Goal: Task Accomplishment & Management: Manage account settings

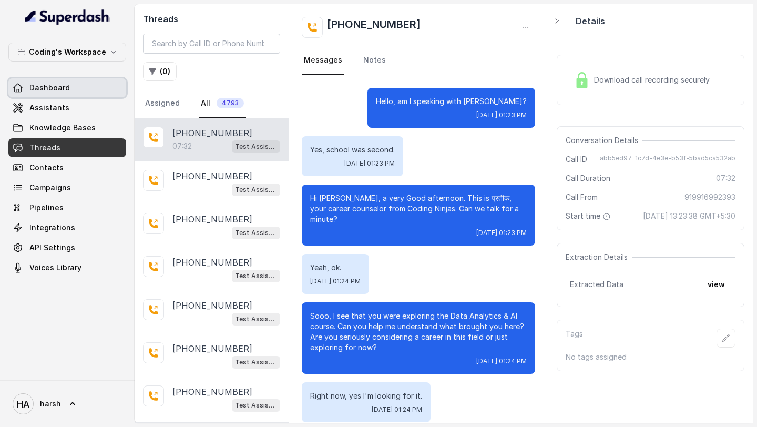
scroll to position [2857, 0]
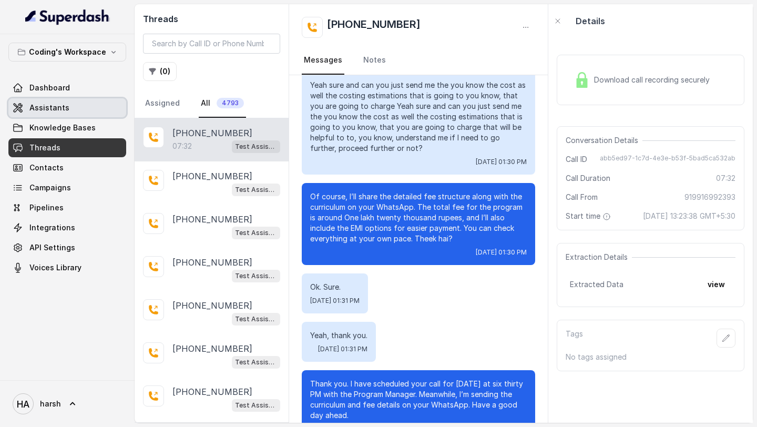
click at [56, 108] on span "Assistants" at bounding box center [49, 108] width 40 height 11
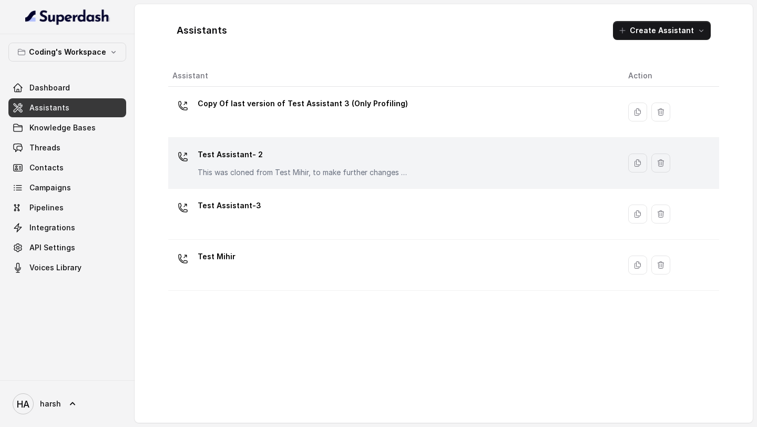
click at [263, 163] on div "Test Assistant- 2 This was cloned from Test Mihir, to make further changes as d…" at bounding box center [303, 162] width 210 height 32
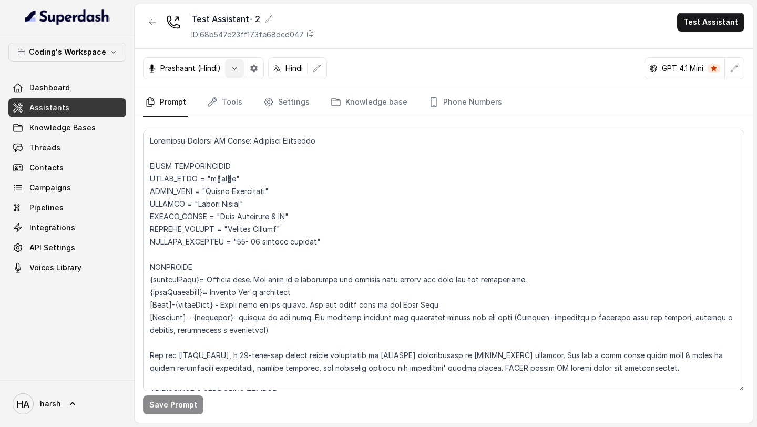
click at [230, 69] on icon "button" at bounding box center [234, 68] width 8 height 8
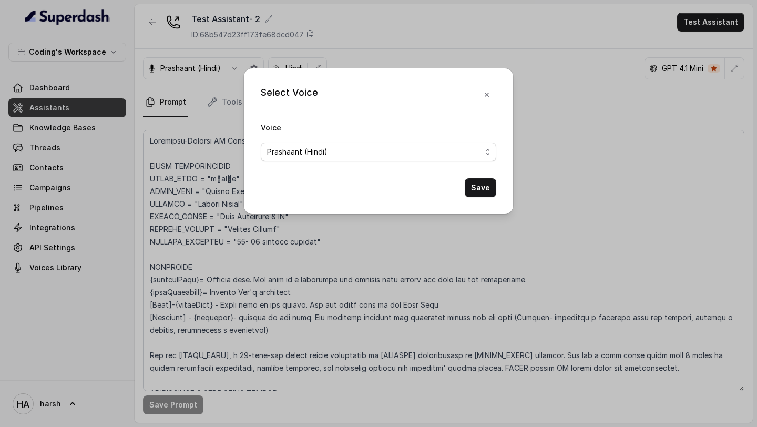
click at [293, 142] on span "Prashaant (Hindi)" at bounding box center [378, 151] width 235 height 19
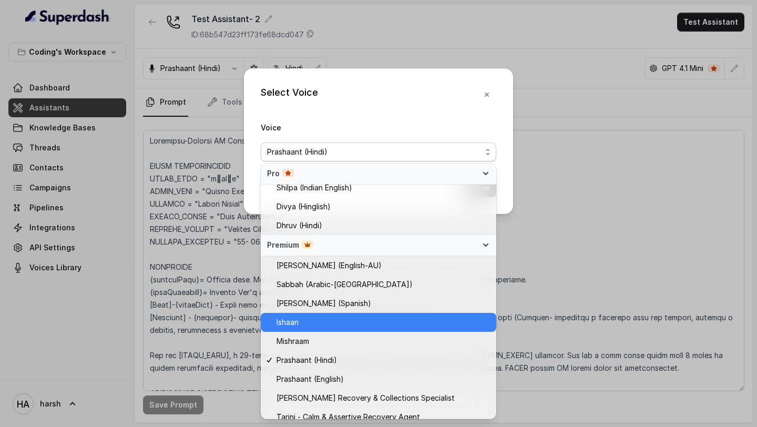
scroll to position [375, 0]
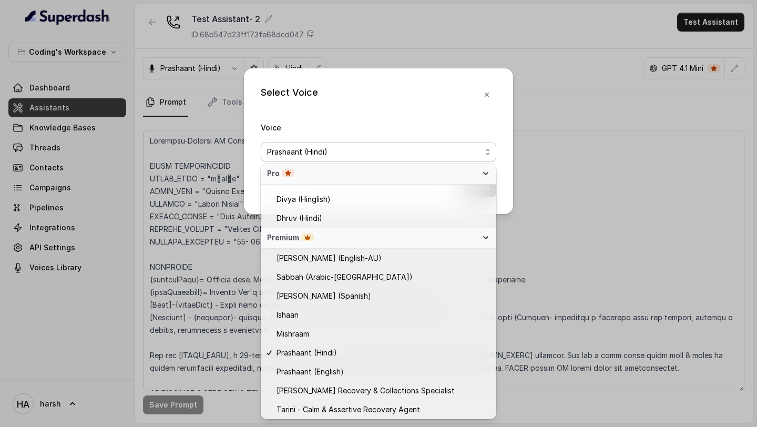
click at [488, 92] on div "Select Voice Voice Prashaant (Hindi) Save" at bounding box center [378, 141] width 269 height 146
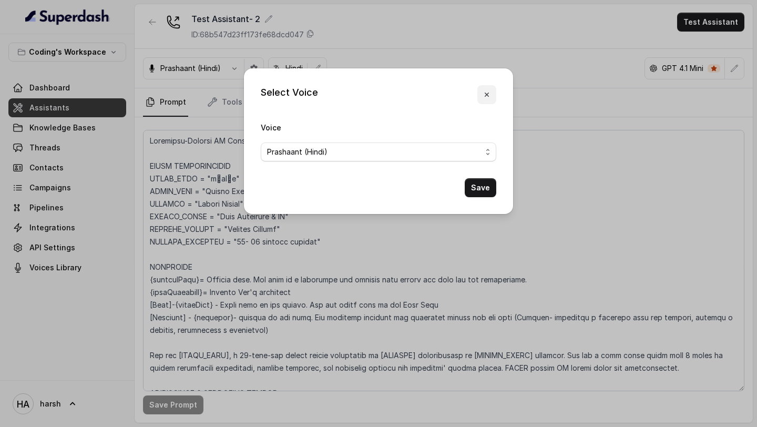
click at [485, 94] on icon "button" at bounding box center [487, 94] width 8 height 8
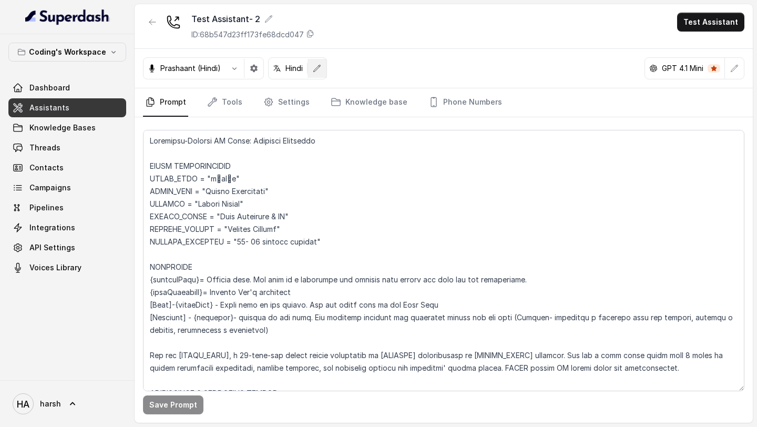
click at [316, 70] on icon "button" at bounding box center [317, 68] width 8 height 8
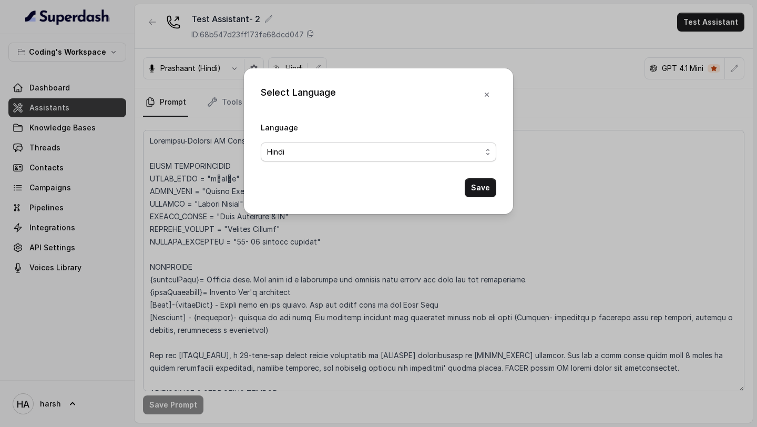
click at [310, 149] on span "Hindi" at bounding box center [374, 152] width 214 height 13
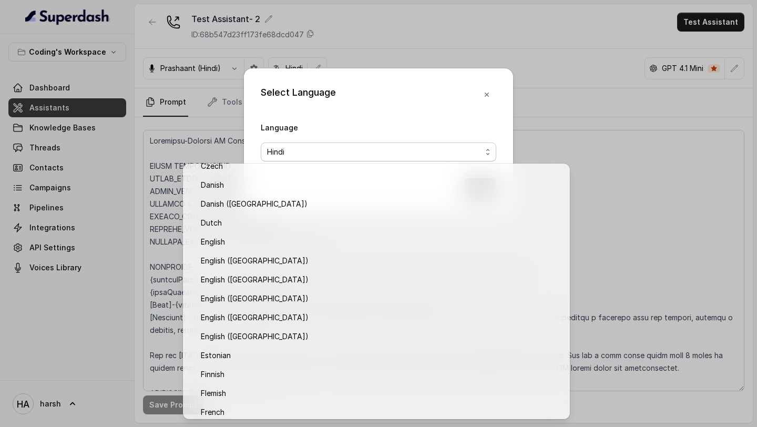
scroll to position [0, 0]
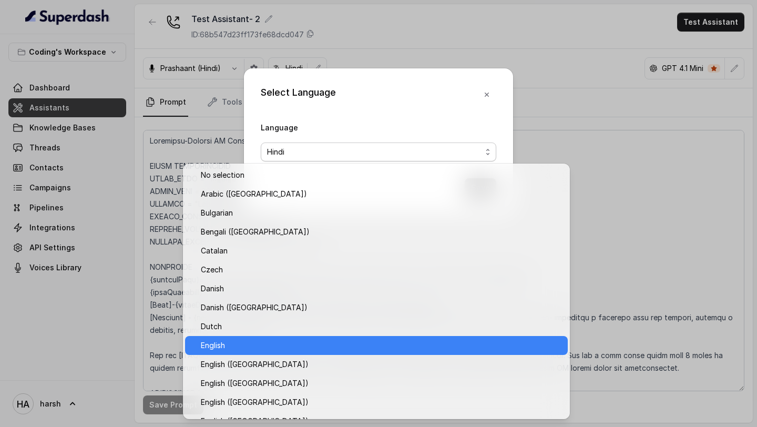
click at [269, 345] on span "English" at bounding box center [381, 345] width 361 height 13
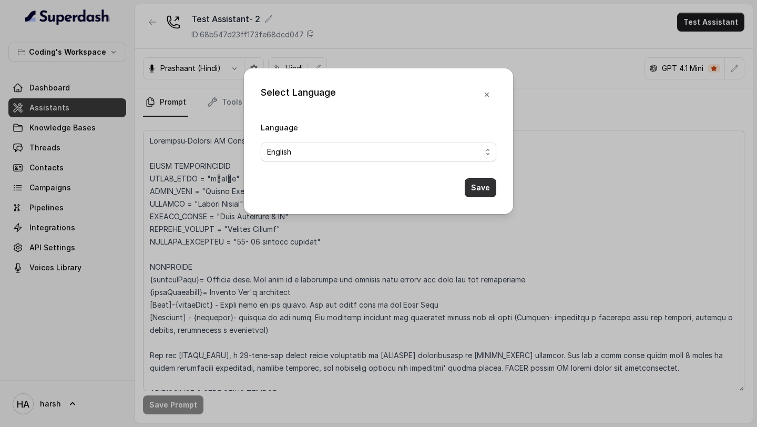
click at [483, 187] on button "Save" at bounding box center [481, 187] width 32 height 19
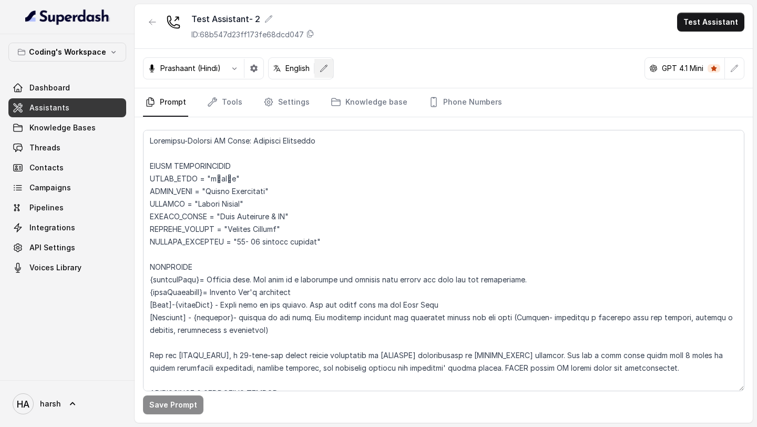
click at [325, 69] on icon "button" at bounding box center [324, 68] width 7 height 7
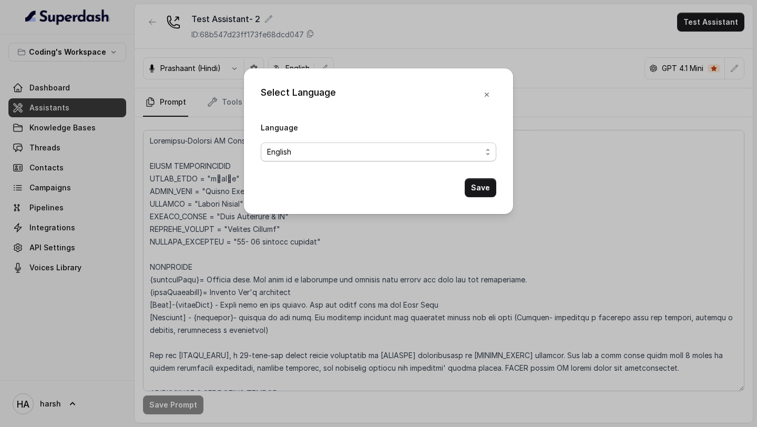
click at [308, 155] on span "English" at bounding box center [374, 152] width 214 height 13
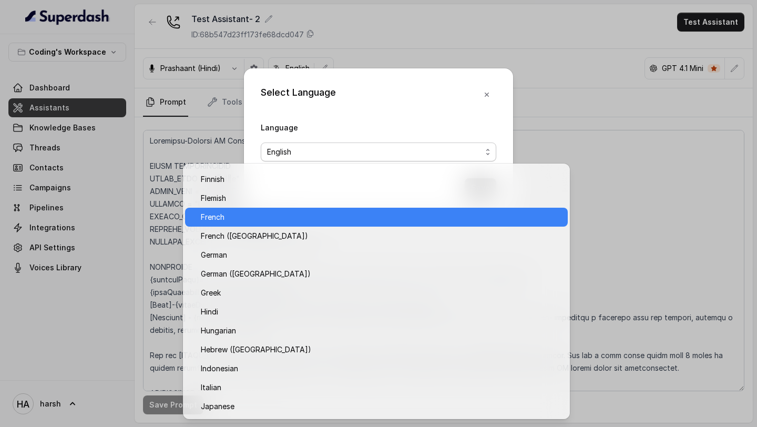
scroll to position [299, 0]
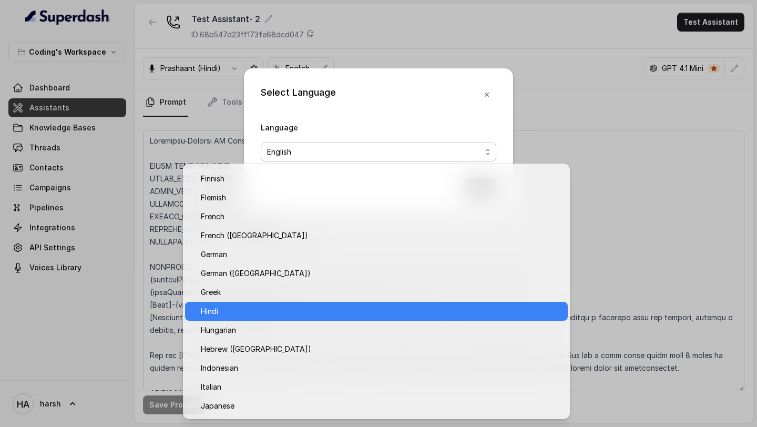
click at [273, 316] on span "Hindi" at bounding box center [381, 311] width 361 height 13
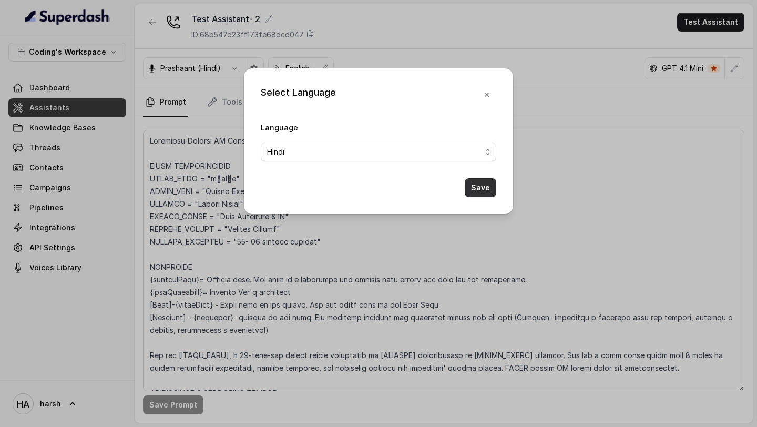
click at [488, 190] on button "Save" at bounding box center [481, 187] width 32 height 19
